Goal: Task Accomplishment & Management: Manage account settings

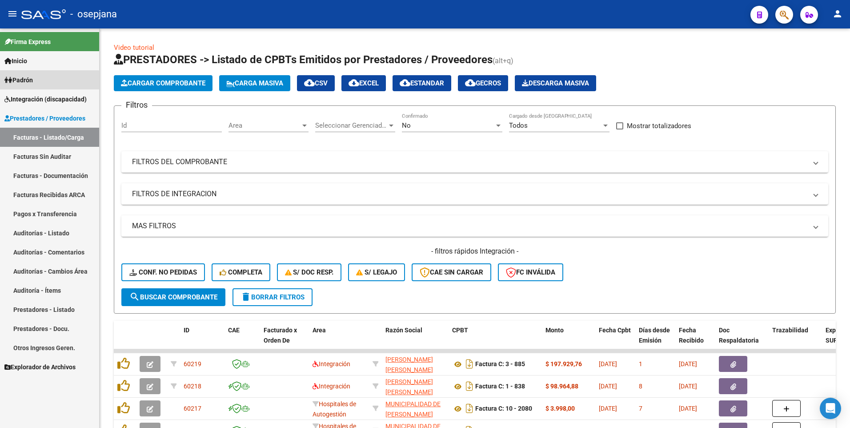
click at [21, 83] on span "Padrón" at bounding box center [18, 80] width 28 height 10
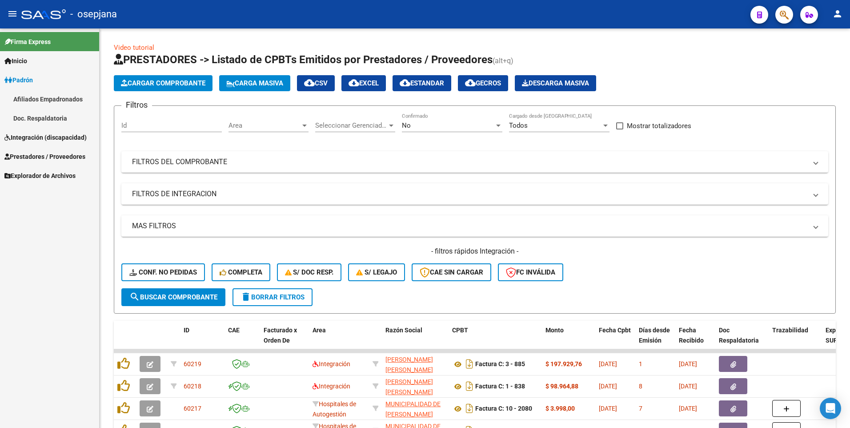
click at [32, 141] on span "Integración (discapacidad)" at bounding box center [45, 138] width 82 height 10
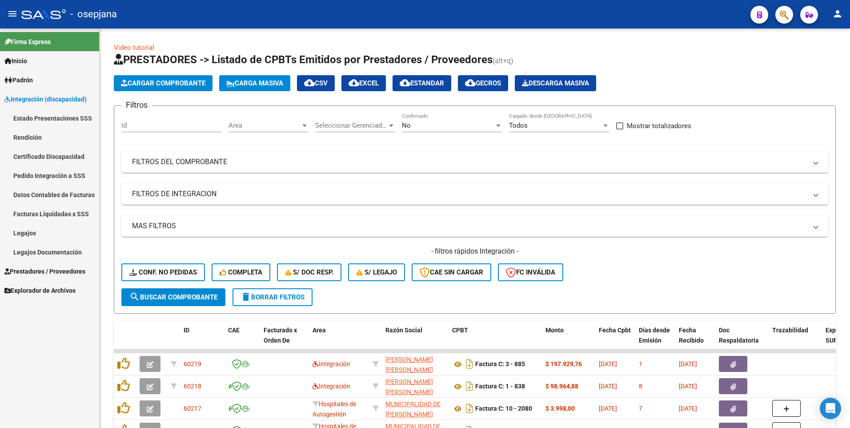
click at [33, 239] on link "Legajos" at bounding box center [49, 232] width 99 height 19
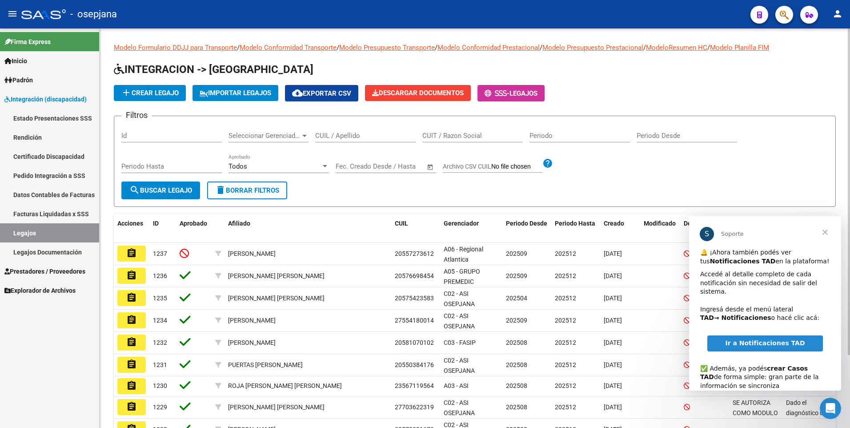
click at [378, 136] on input "CUIL / Apellido" at bounding box center [365, 136] width 101 height 8
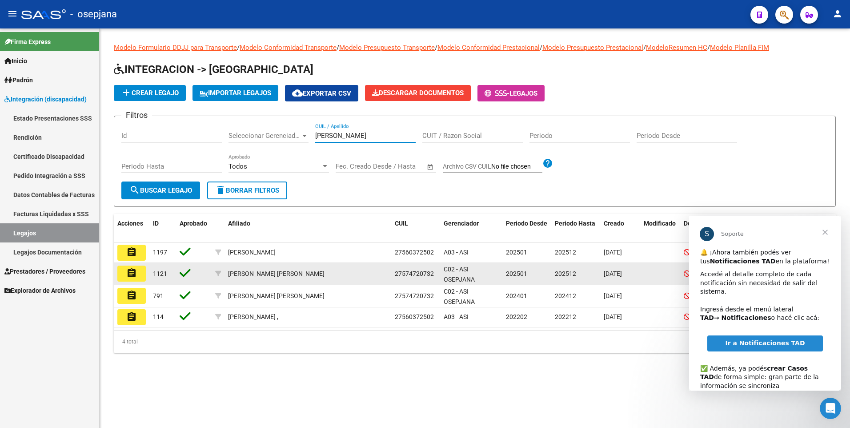
type input "[PERSON_NAME]"
click at [133, 277] on mat-icon "assignment" at bounding box center [131, 273] width 11 height 11
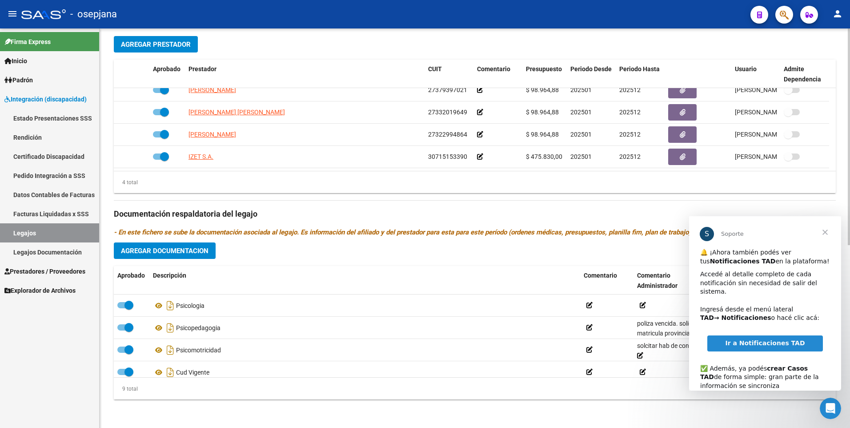
scroll to position [120, 0]
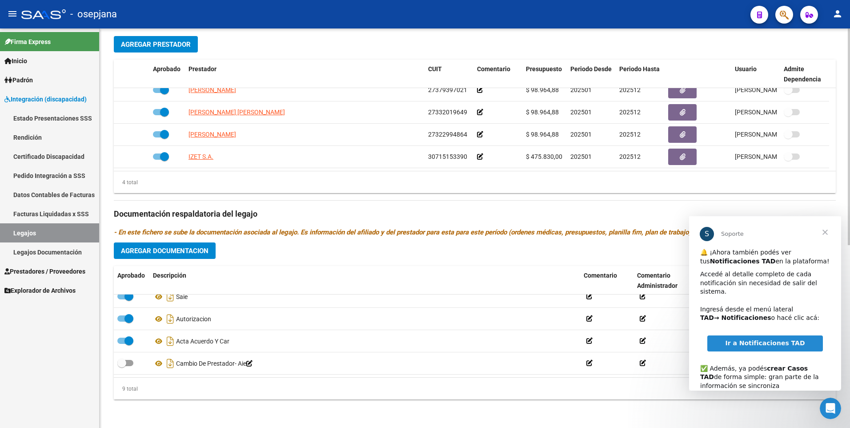
click at [828, 233] on span "Cerrar" at bounding box center [825, 232] width 32 height 32
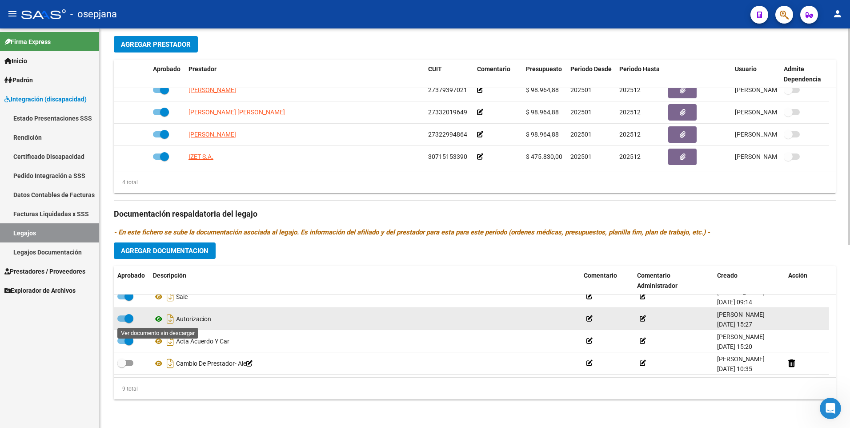
click at [157, 318] on icon at bounding box center [159, 319] width 12 height 11
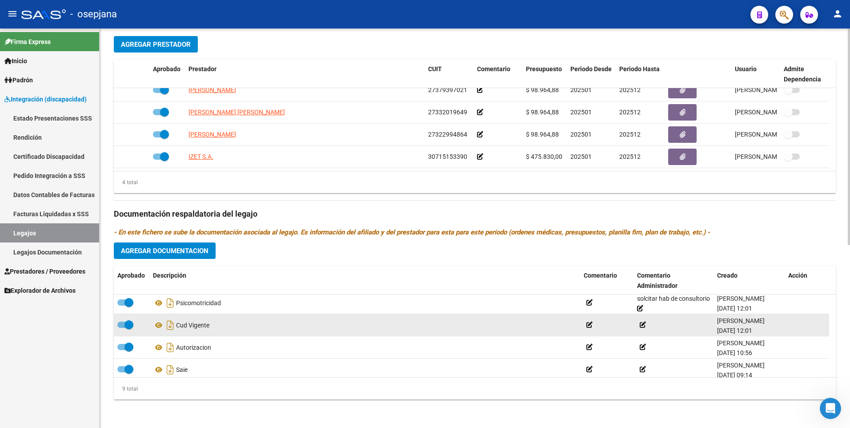
scroll to position [31, 0]
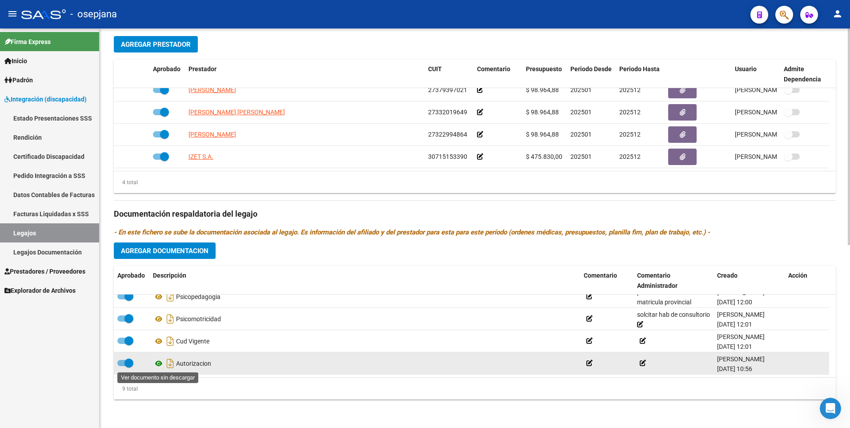
click at [155, 363] on icon at bounding box center [159, 363] width 12 height 11
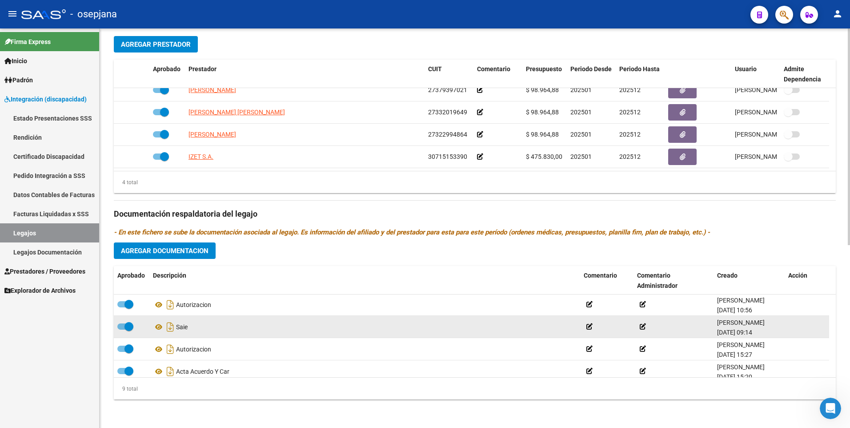
scroll to position [76, 0]
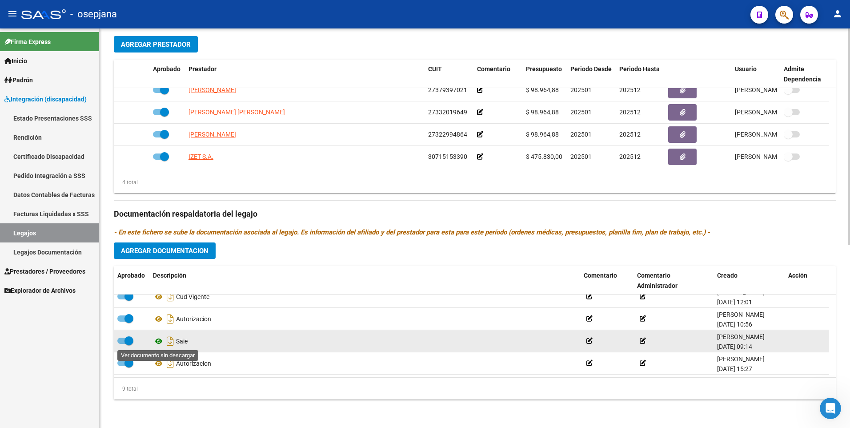
click at [158, 342] on icon at bounding box center [159, 341] width 12 height 11
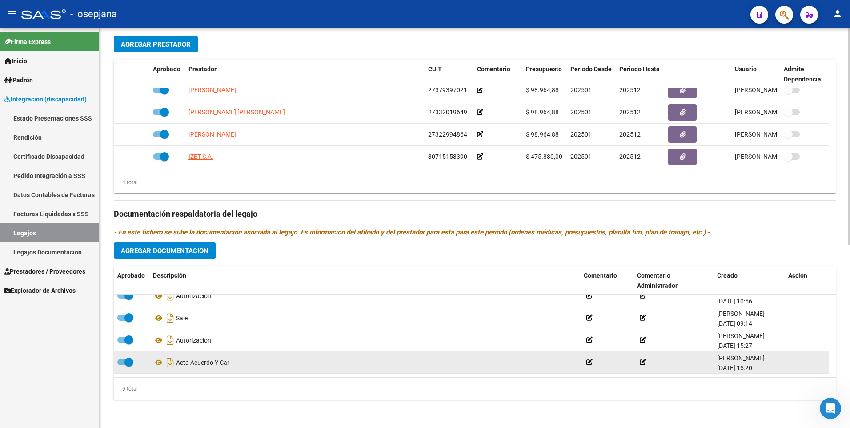
scroll to position [120, 0]
click at [160, 364] on icon at bounding box center [159, 363] width 12 height 11
drag, startPoint x: 128, startPoint y: 364, endPoint x: 179, endPoint y: 343, distance: 54.7
click at [129, 364] on span at bounding box center [125, 363] width 16 height 6
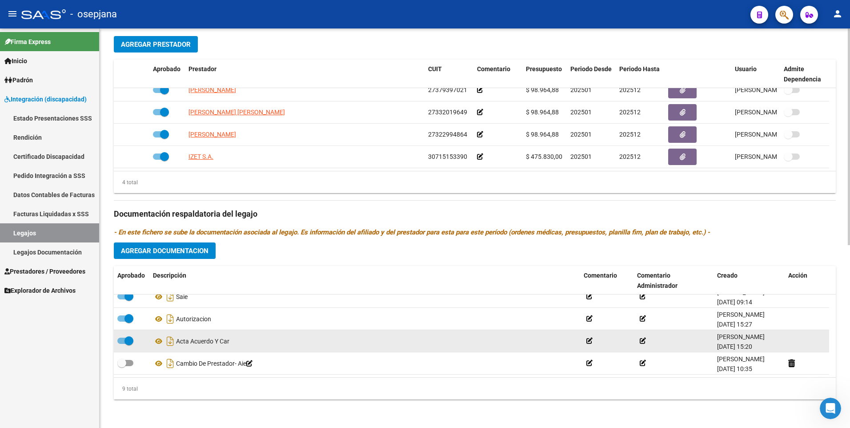
click at [122, 366] on input "checkbox" at bounding box center [121, 366] width 0 height 0
checkbox input "true"
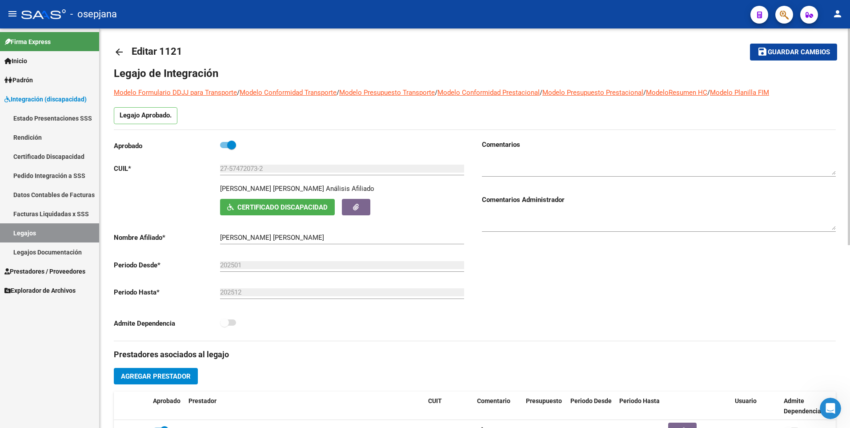
scroll to position [0, 0]
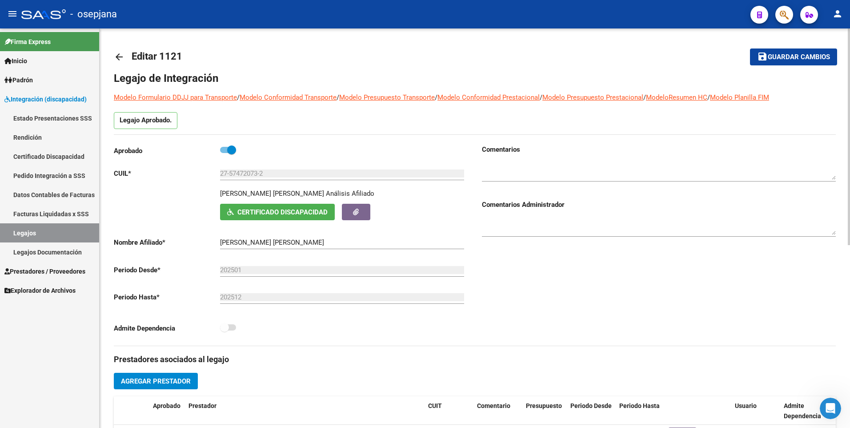
click at [793, 55] on span "Guardar cambios" at bounding box center [799, 57] width 62 height 8
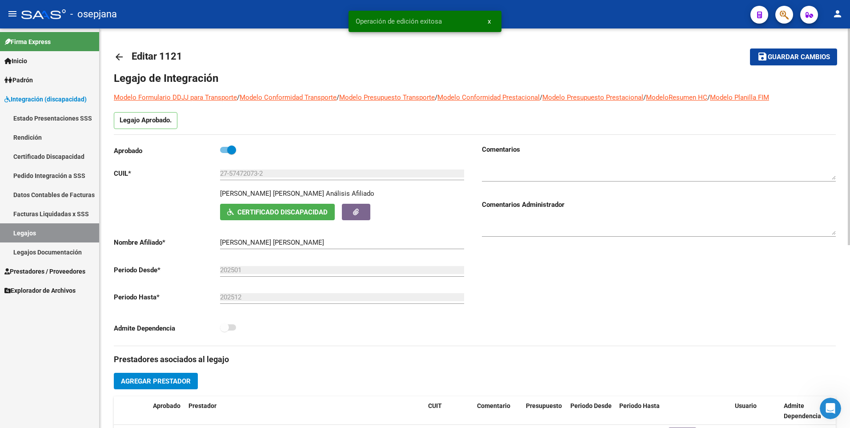
click at [115, 58] on mat-icon "arrow_back" at bounding box center [119, 57] width 11 height 11
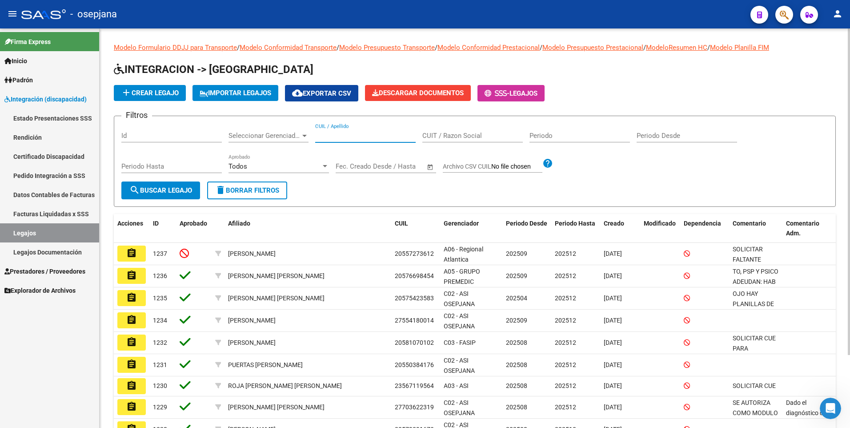
drag, startPoint x: 341, startPoint y: 137, endPoint x: 344, endPoint y: 133, distance: 5.0
click at [341, 137] on input "CUIL / Apellido" at bounding box center [365, 136] width 101 height 8
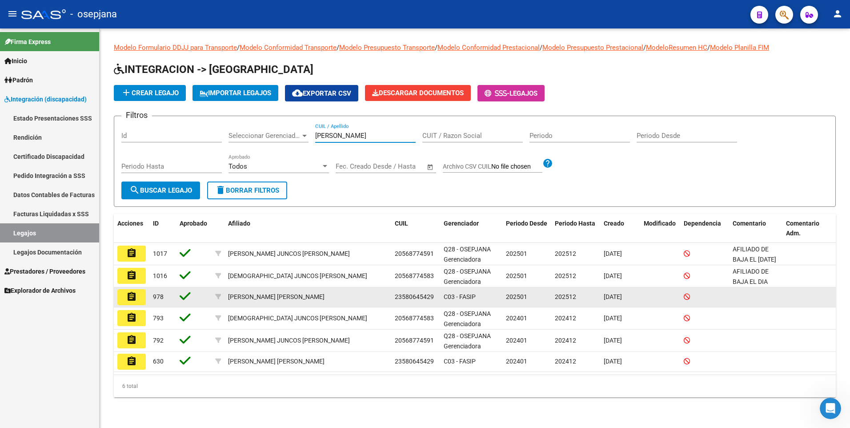
type input "[PERSON_NAME]"
click at [139, 298] on button "assignment" at bounding box center [131, 297] width 28 height 16
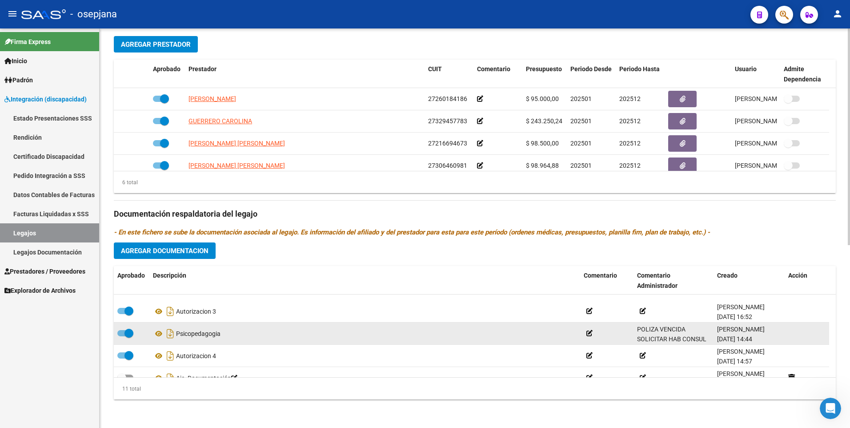
scroll to position [165, 0]
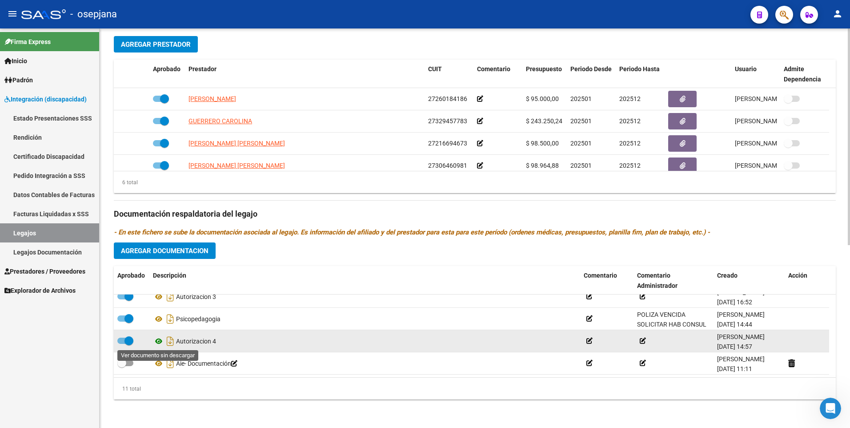
click at [159, 343] on icon at bounding box center [159, 341] width 12 height 11
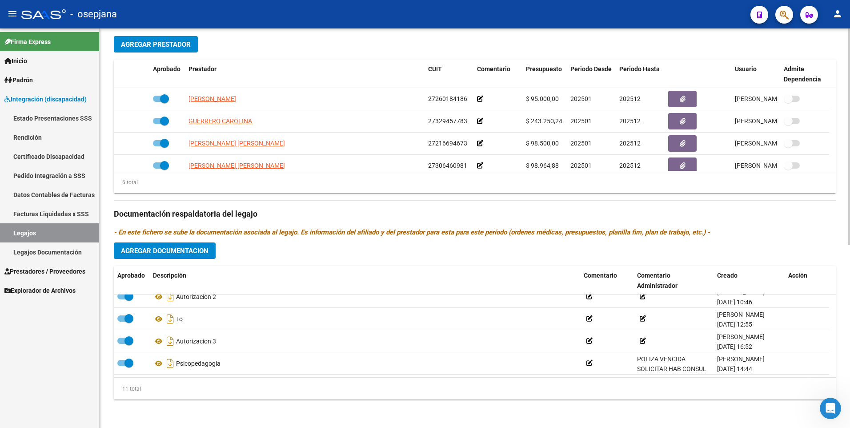
scroll to position [76, 0]
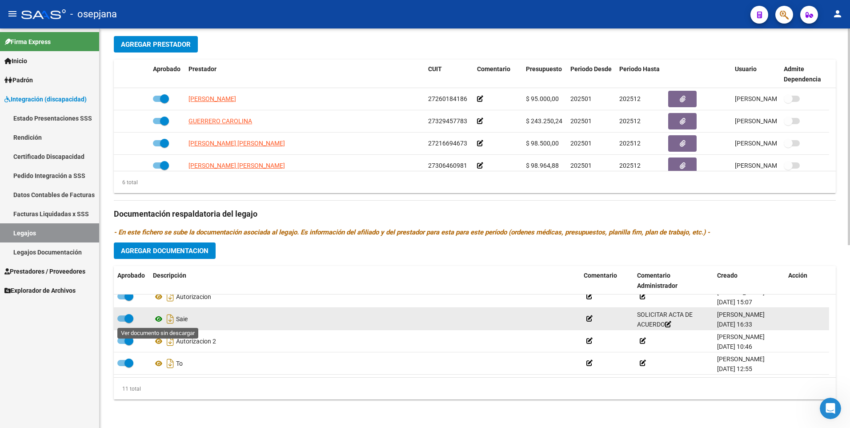
click at [157, 319] on icon at bounding box center [159, 319] width 12 height 11
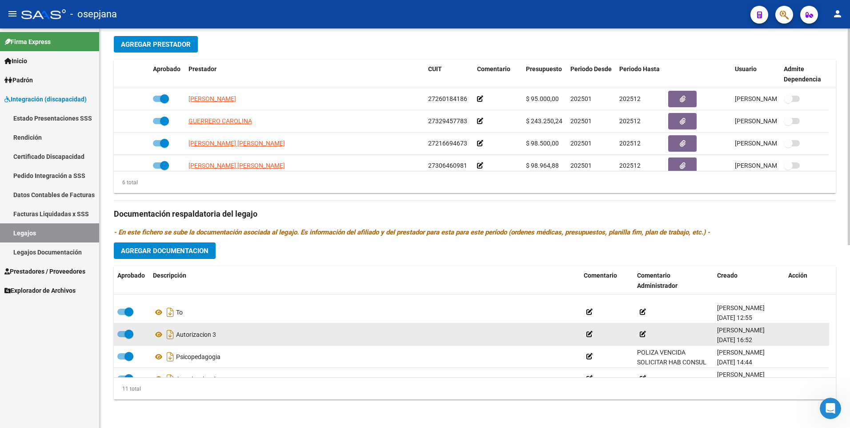
scroll to position [165, 0]
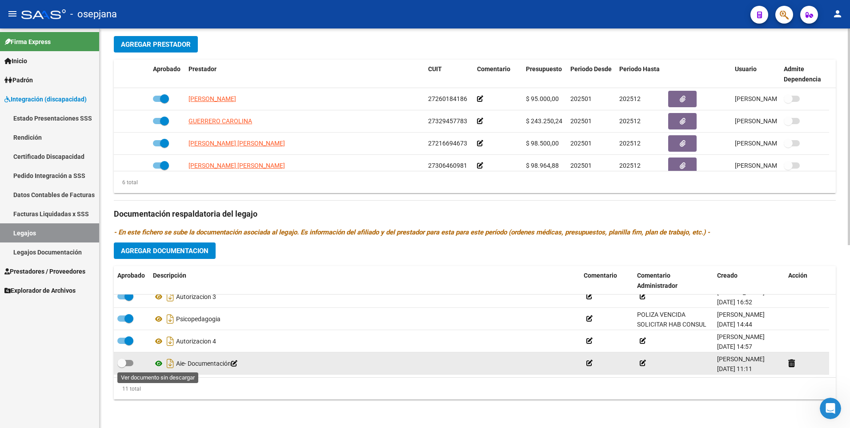
click at [156, 363] on icon at bounding box center [159, 363] width 12 height 11
click at [587, 362] on icon at bounding box center [590, 363] width 6 height 6
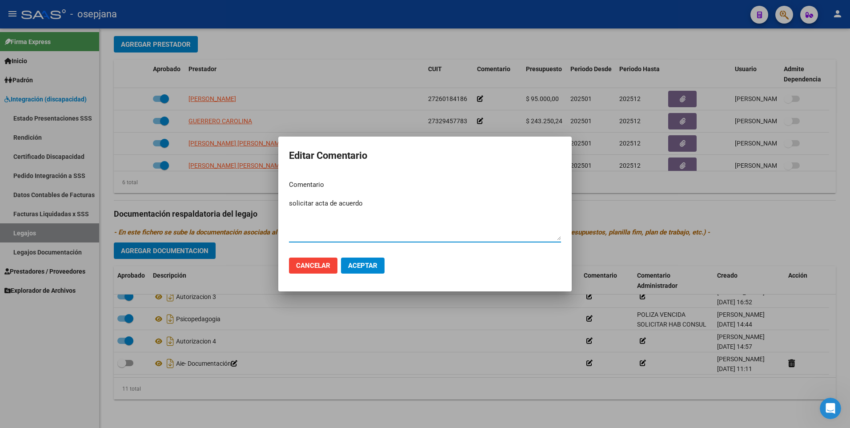
type textarea "solicitar acta de acuerdo"
click at [375, 265] on span "Aceptar" at bounding box center [362, 266] width 29 height 8
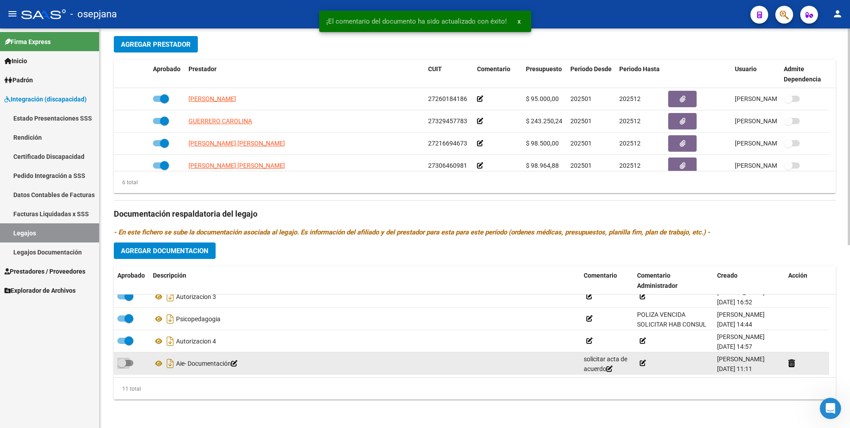
click at [128, 363] on span at bounding box center [125, 363] width 16 height 6
click at [122, 366] on input "checkbox" at bounding box center [121, 366] width 0 height 0
checkbox input "true"
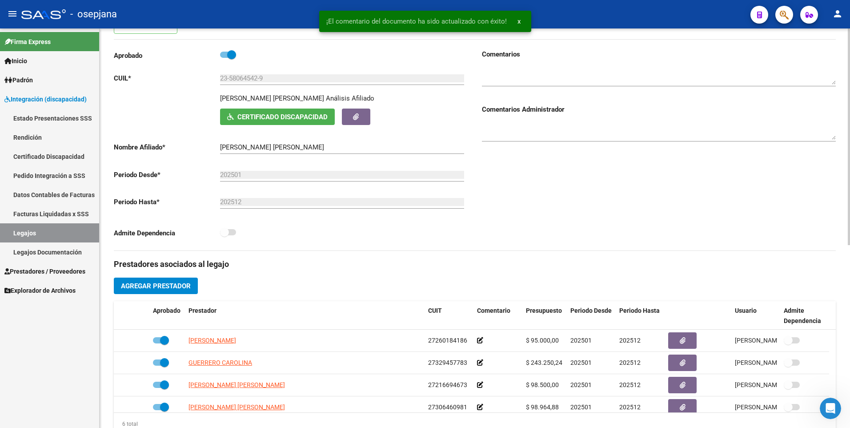
scroll to position [0, 0]
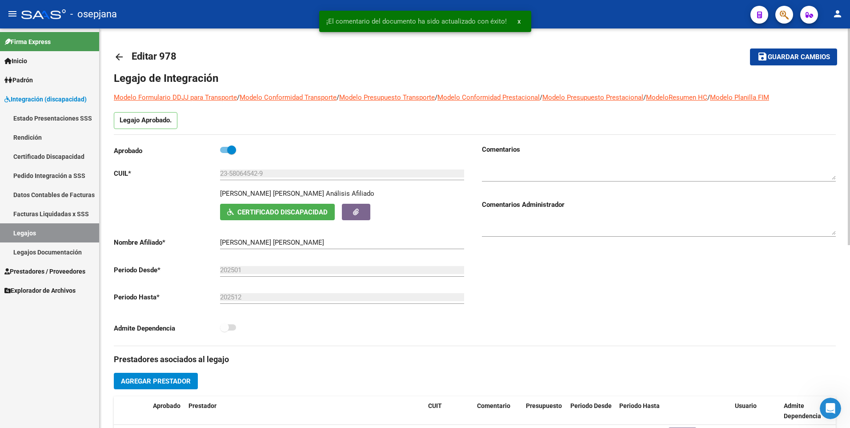
click at [780, 57] on span "Guardar cambios" at bounding box center [799, 57] width 62 height 8
click at [117, 53] on mat-icon "arrow_back" at bounding box center [119, 57] width 11 height 11
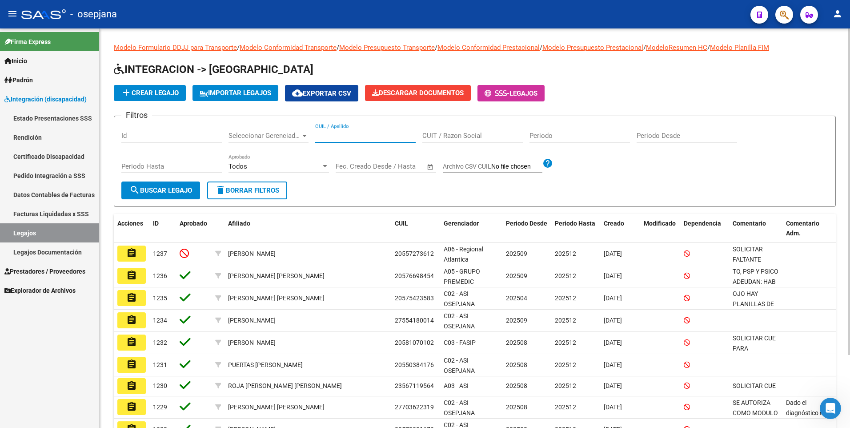
click at [350, 138] on input "CUIL / Apellido" at bounding box center [365, 136] width 101 height 8
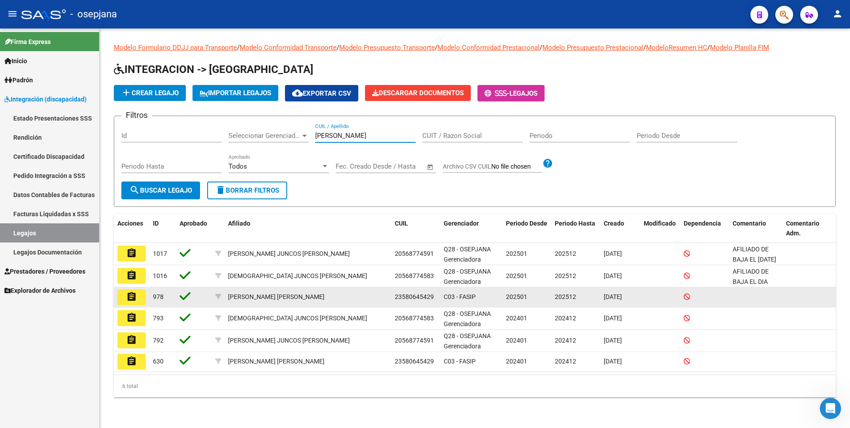
type input "[PERSON_NAME]"
click at [138, 305] on datatable-body-cell "assignment" at bounding box center [132, 297] width 36 height 20
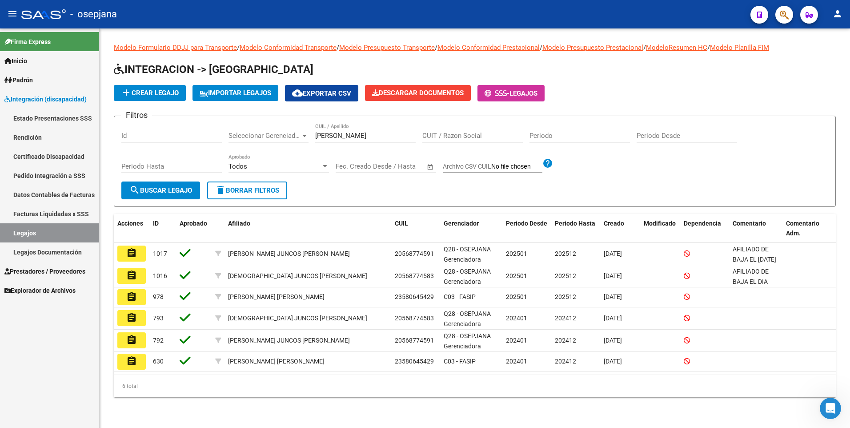
click at [130, 299] on mat-icon "assignment" at bounding box center [131, 296] width 11 height 11
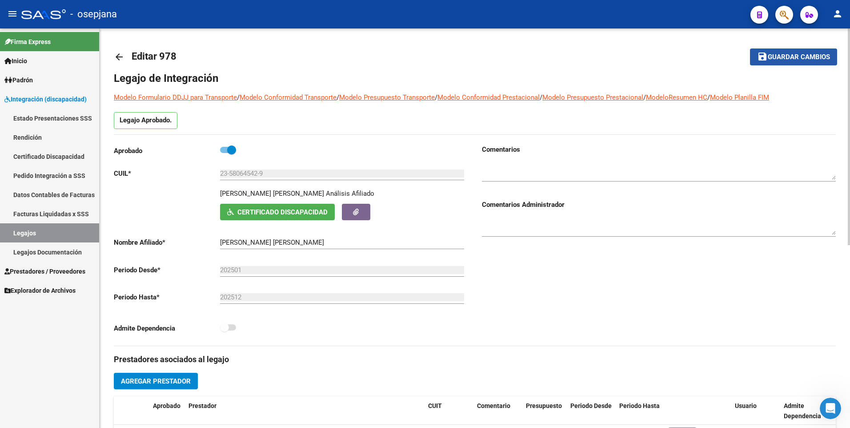
drag, startPoint x: 784, startPoint y: 56, endPoint x: 519, endPoint y: 51, distance: 265.1
click at [784, 57] on span "Guardar cambios" at bounding box center [799, 57] width 62 height 8
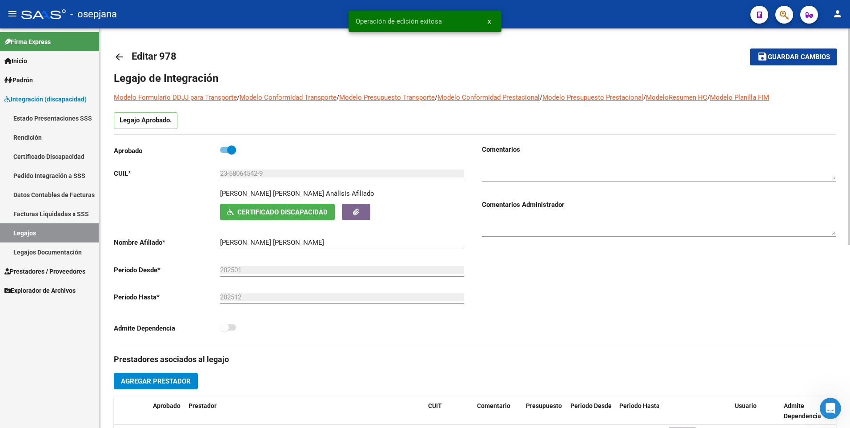
click at [113, 56] on div "arrow_back Editar 978 save Guardar cambios Legajo de Integración Modelo Formula…" at bounding box center [475, 396] width 751 height 736
click at [120, 56] on mat-icon "arrow_back" at bounding box center [119, 57] width 11 height 11
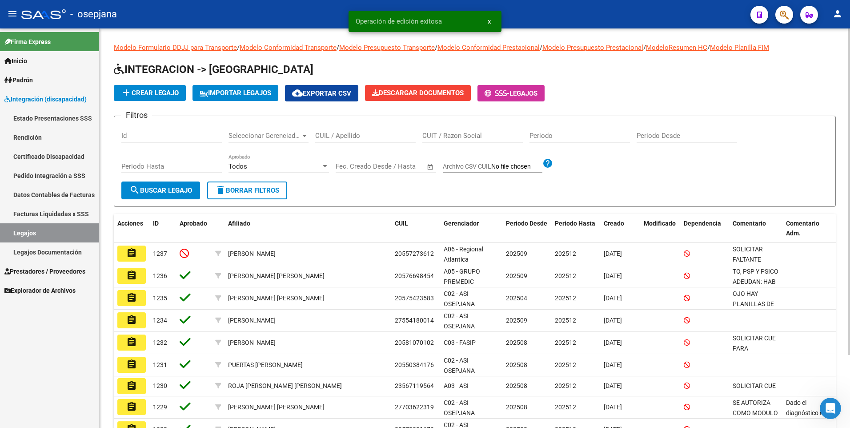
click at [368, 137] on input "CUIL / Apellido" at bounding box center [365, 136] width 101 height 8
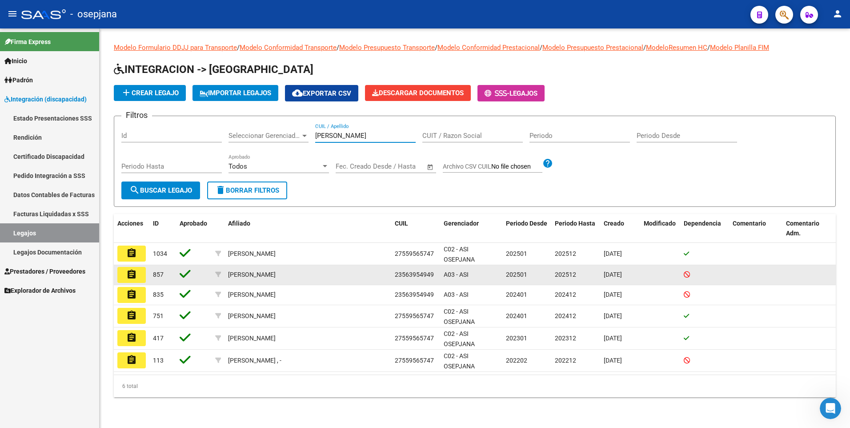
type input "[PERSON_NAME]"
click at [142, 275] on button "assignment" at bounding box center [131, 275] width 28 height 16
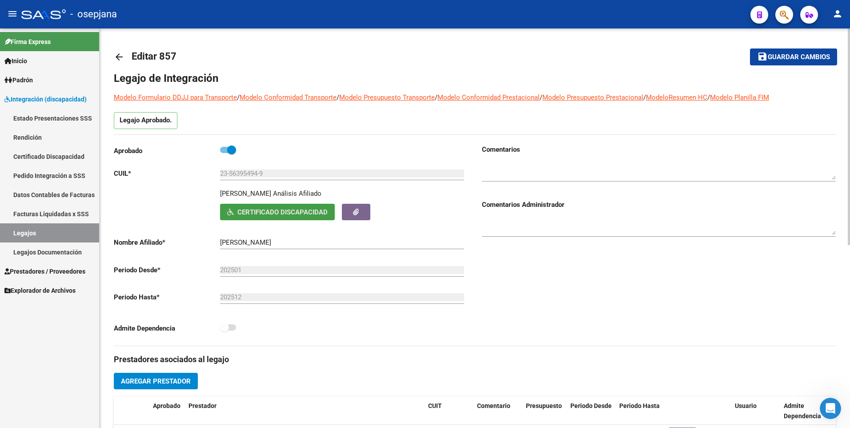
click at [282, 209] on span "Certificado Discapacidad" at bounding box center [282, 212] width 90 height 8
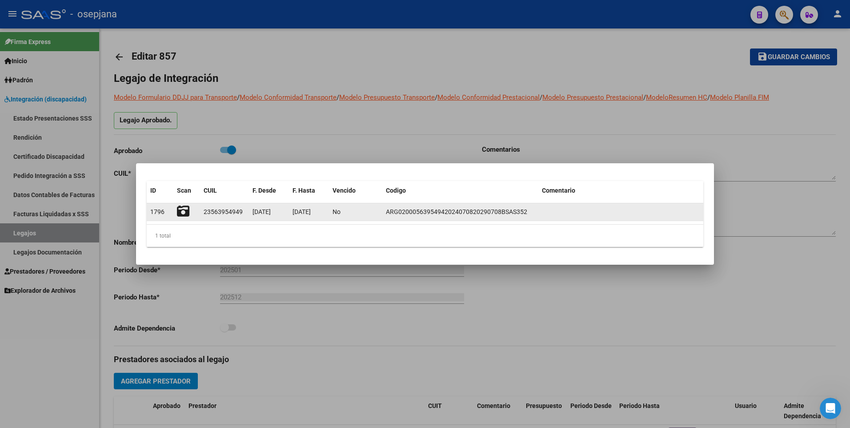
click at [179, 212] on icon at bounding box center [183, 211] width 12 height 12
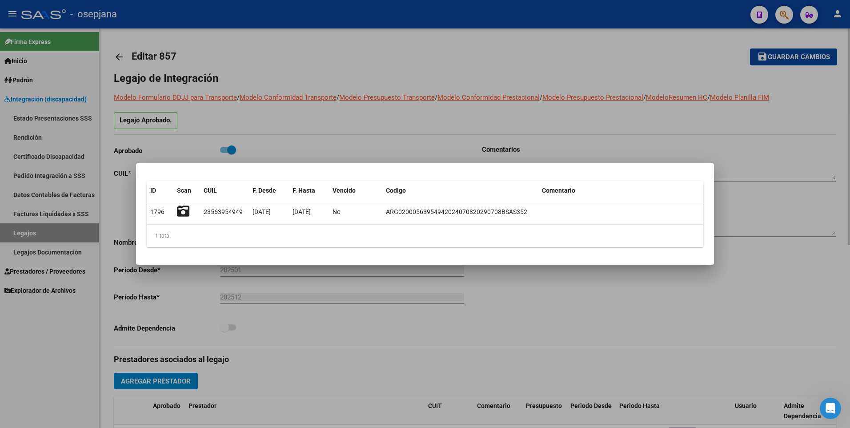
click at [364, 134] on div at bounding box center [425, 214] width 850 height 428
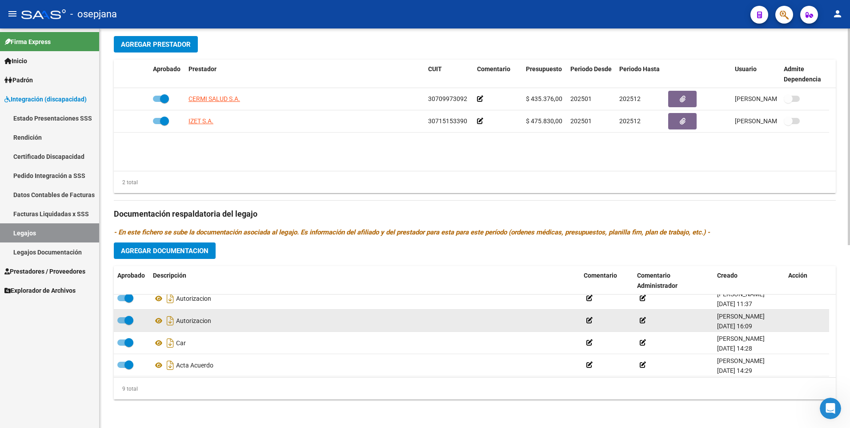
scroll to position [76, 0]
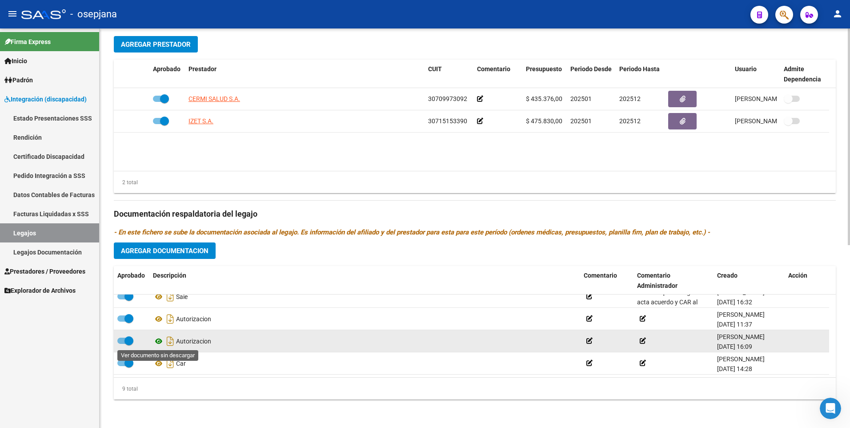
click at [159, 342] on icon at bounding box center [159, 341] width 12 height 11
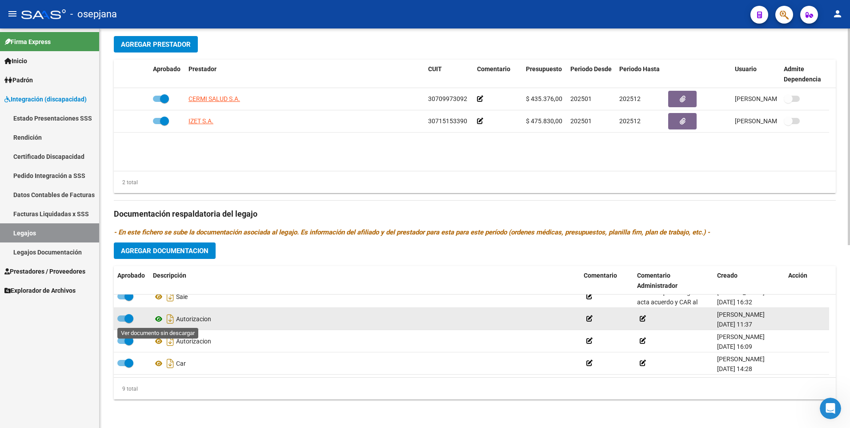
click at [157, 321] on icon at bounding box center [159, 319] width 12 height 11
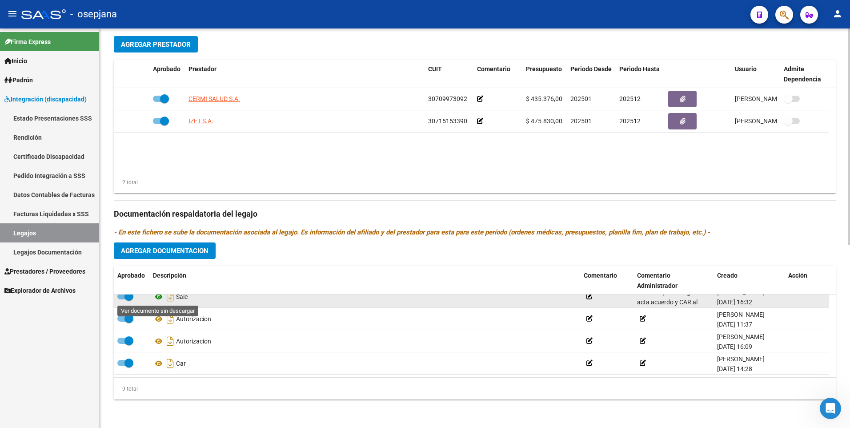
click at [156, 298] on icon at bounding box center [159, 296] width 12 height 11
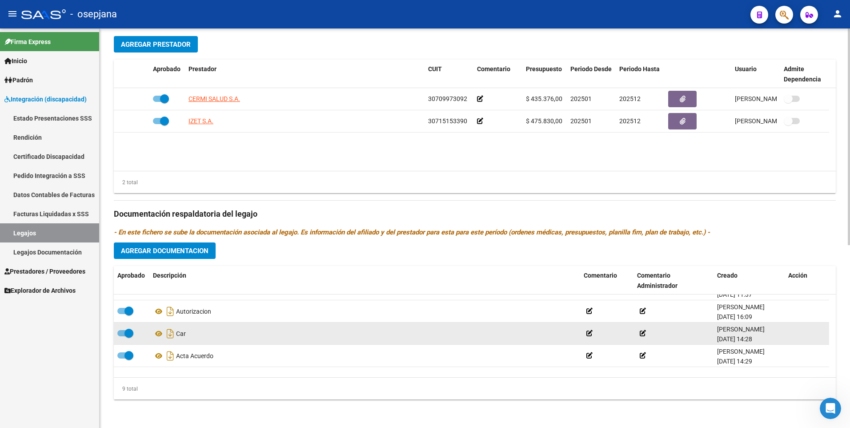
scroll to position [120, 0]
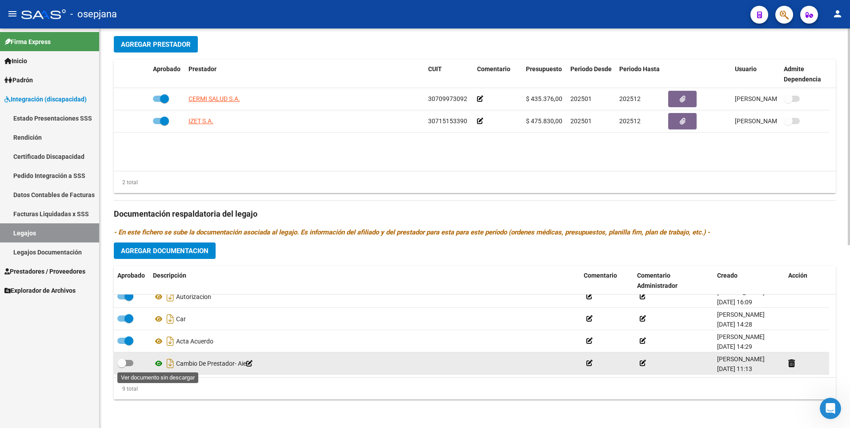
click at [155, 364] on icon at bounding box center [159, 363] width 12 height 11
click at [129, 362] on span at bounding box center [125, 363] width 16 height 6
click at [122, 366] on input "checkbox" at bounding box center [121, 366] width 0 height 0
checkbox input "true"
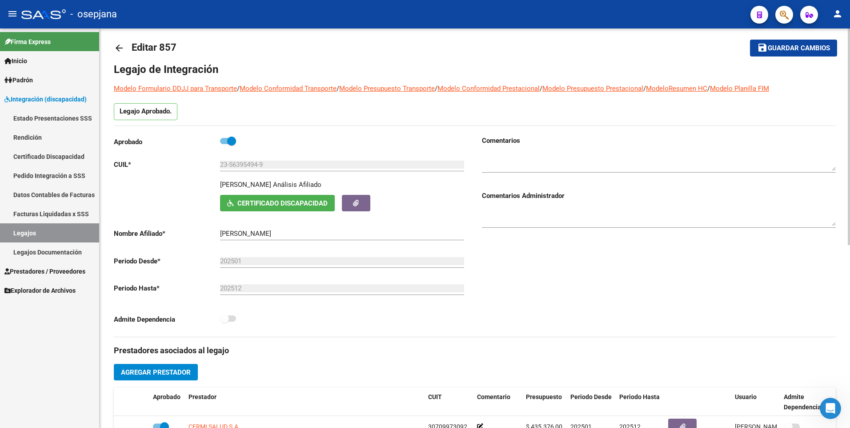
scroll to position [0, 0]
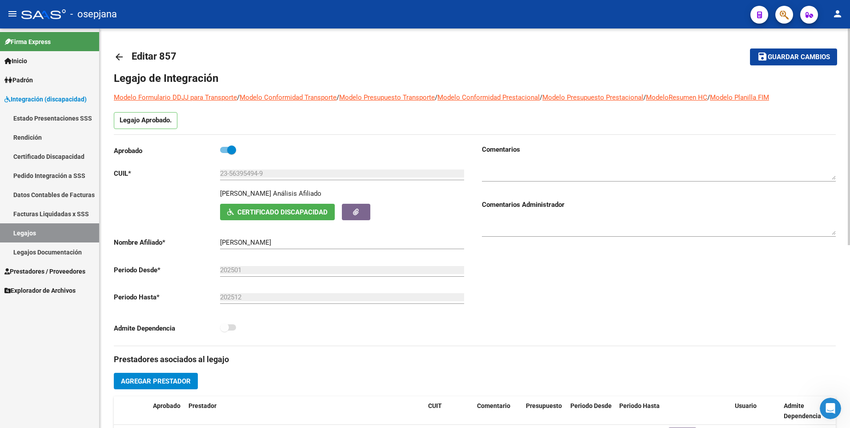
drag, startPoint x: 795, startPoint y: 56, endPoint x: 451, endPoint y: 57, distance: 344.2
click at [795, 56] on span "Guardar cambios" at bounding box center [799, 57] width 62 height 8
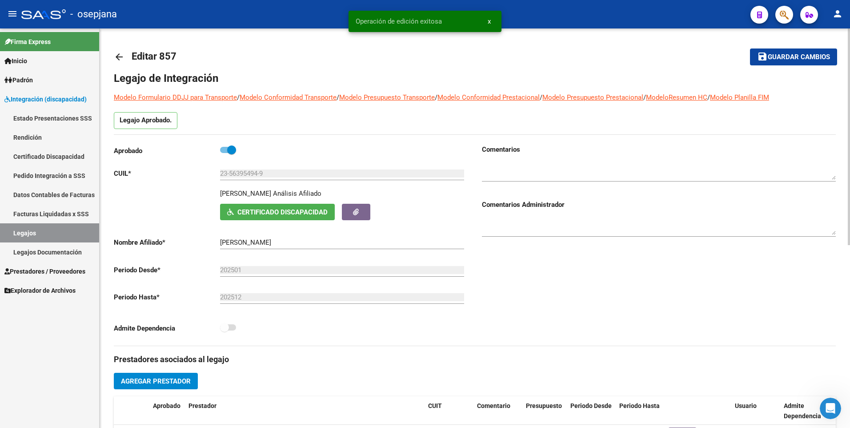
click at [118, 52] on mat-icon "arrow_back" at bounding box center [119, 57] width 11 height 11
